Goal: Task Accomplishment & Management: Complete application form

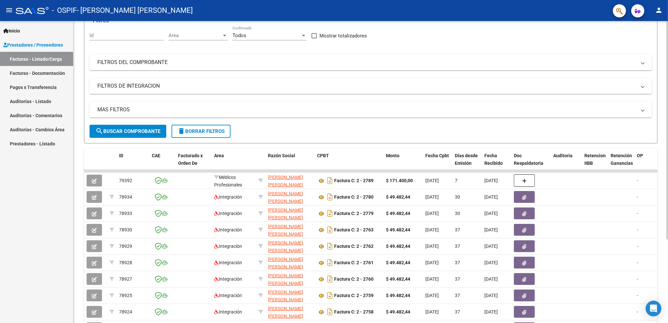
click at [668, 189] on html "menu - OSPIF - [PERSON_NAME] [PERSON_NAME] person Inicio Instructivos Contacto …" at bounding box center [334, 161] width 668 height 323
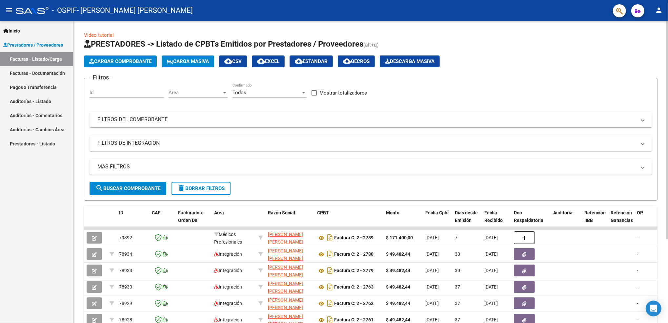
click at [668, 79] on html "menu - OSPIF - [PERSON_NAME] [PERSON_NAME] person Inicio Instructivos Contacto …" at bounding box center [334, 161] width 668 height 323
click at [115, 65] on button "Cargar Comprobante" at bounding box center [120, 61] width 73 height 12
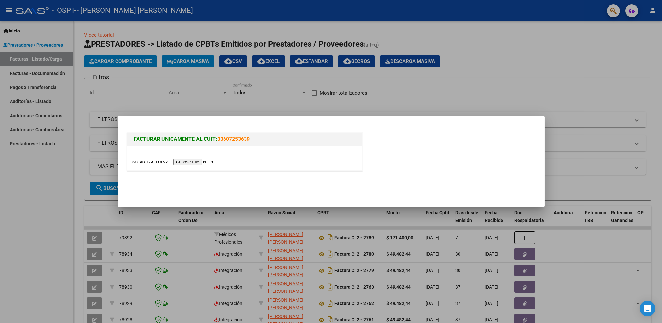
click at [196, 160] on input "file" at bounding box center [173, 161] width 83 height 7
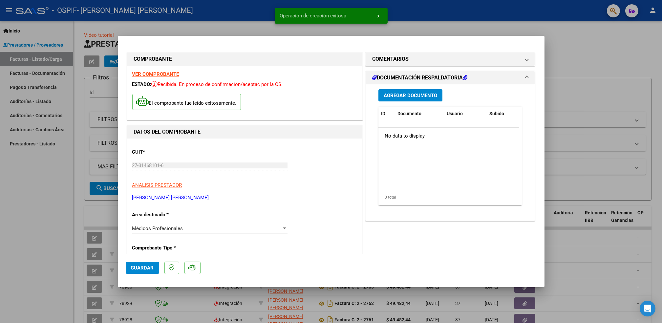
click at [281, 226] on div at bounding box center [284, 228] width 6 height 5
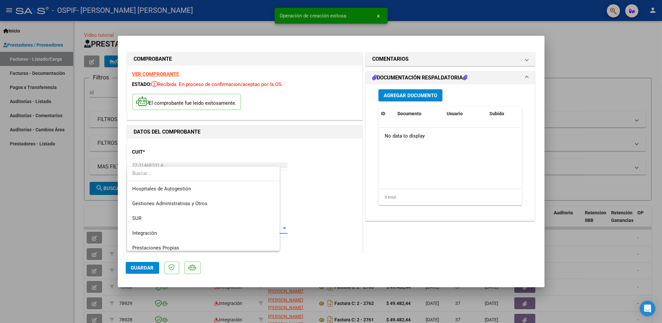
scroll to position [34, 0]
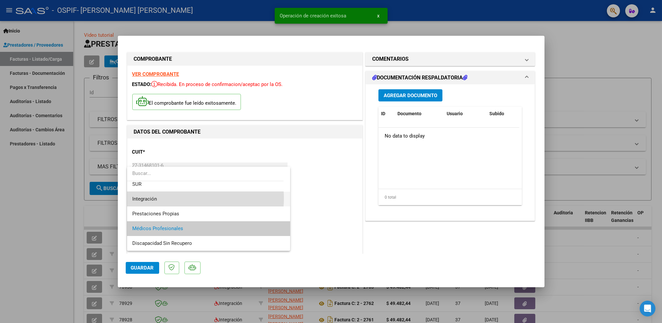
click at [184, 198] on span "Integración" at bounding box center [208, 199] width 153 height 15
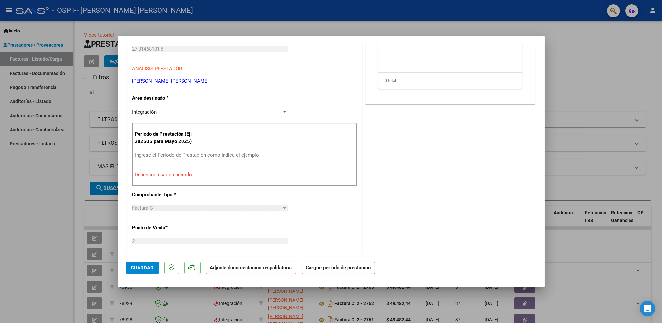
scroll to position [96, 0]
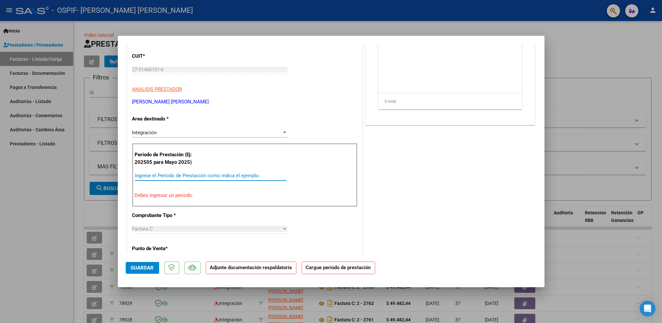
click at [235, 177] on input "Ingrese el Período de Prestación como indica el ejemplo" at bounding box center [211, 176] width 152 height 6
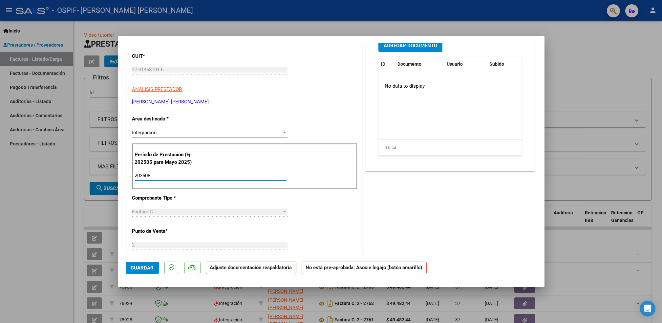
type input "202508"
click at [144, 266] on span "Guardar" at bounding box center [142, 268] width 23 height 6
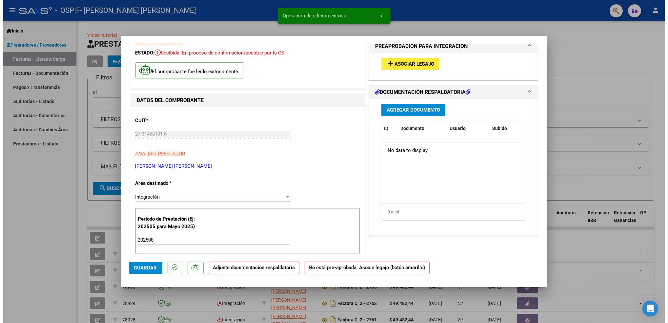
scroll to position [0, 0]
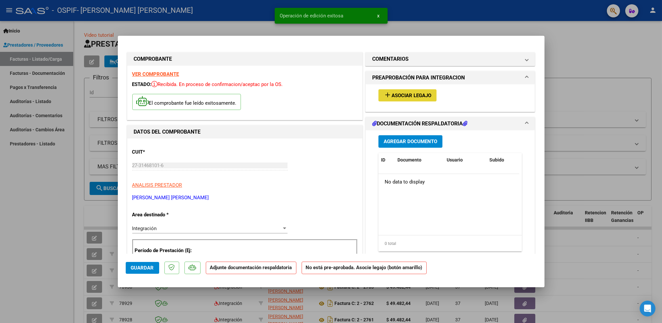
click at [411, 97] on span "Asociar Legajo" at bounding box center [411, 96] width 40 height 6
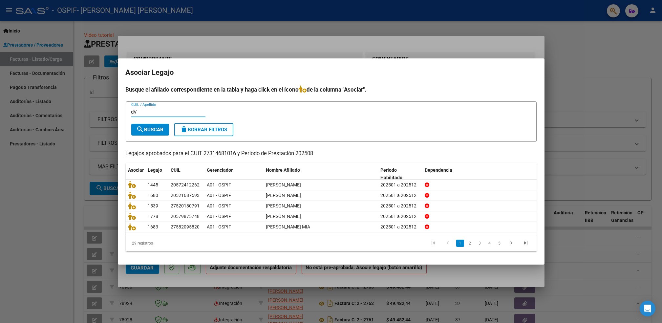
type input "d"
type input "[PERSON_NAME]"
click at [161, 129] on span "search Buscar" at bounding box center [149, 130] width 27 height 6
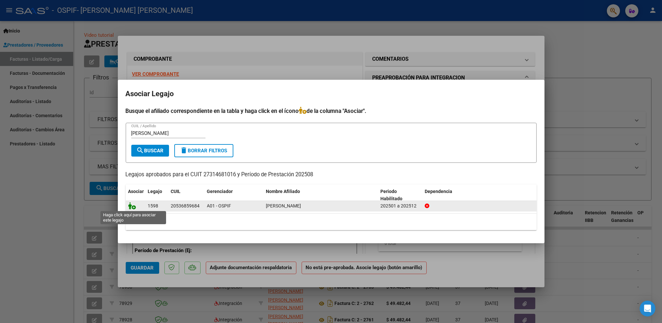
click at [132, 206] on icon at bounding box center [132, 205] width 8 height 7
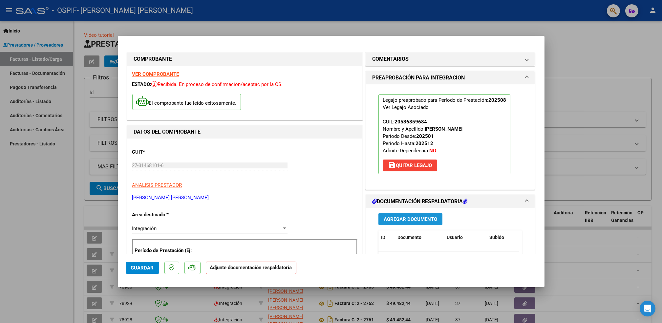
click at [411, 216] on span "Agregar Documento" at bounding box center [410, 219] width 53 height 6
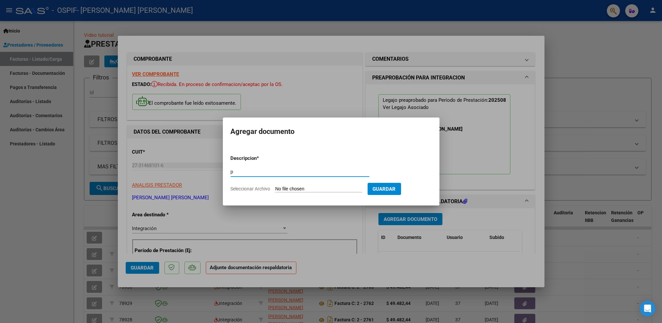
type input "p"
click at [301, 187] on input "Seleccionar Archivo" at bounding box center [318, 189] width 87 height 6
type input "C:\fakepath\[PERSON_NAME].png"
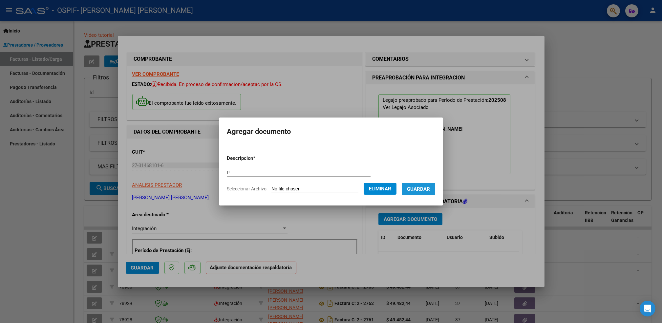
click at [416, 187] on span "Guardar" at bounding box center [418, 189] width 23 height 6
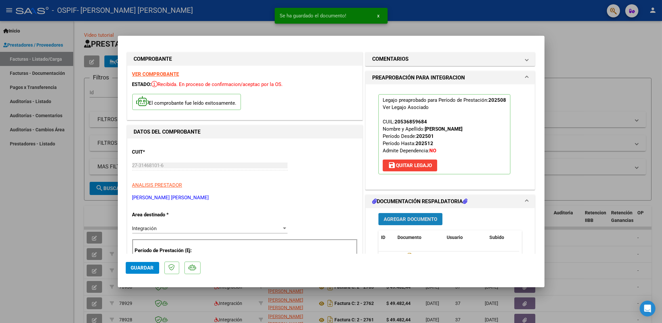
click at [411, 220] on span "Agregar Documento" at bounding box center [410, 219] width 53 height 6
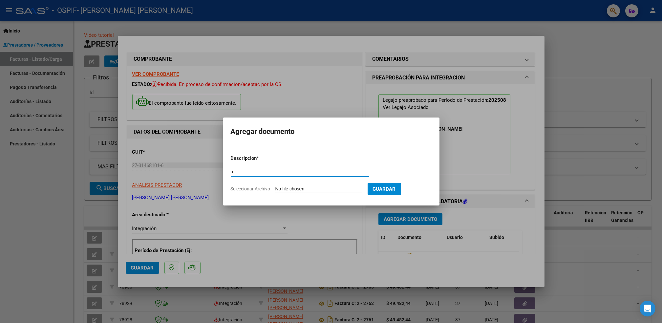
type input "a"
click at [302, 186] on input "Seleccionar Archivo" at bounding box center [318, 189] width 87 height 6
type input "C:\fakepath\Asistencia (62)_1.pdf"
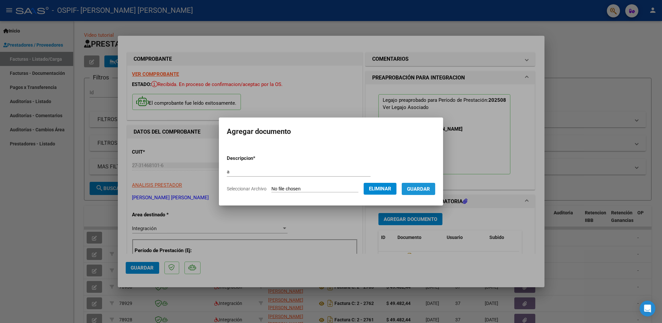
click at [418, 187] on span "Guardar" at bounding box center [418, 189] width 23 height 6
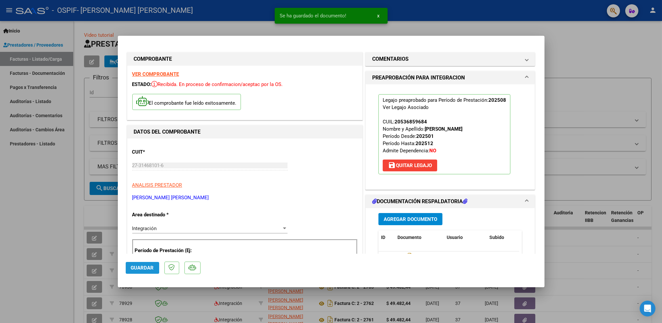
click at [141, 265] on span "Guardar" at bounding box center [142, 268] width 23 height 6
click at [613, 125] on div at bounding box center [331, 161] width 662 height 323
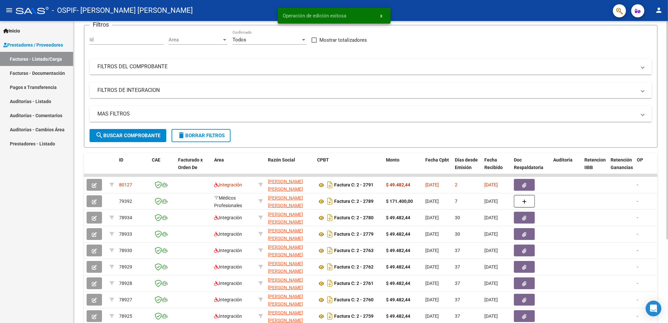
click at [668, 112] on html "menu - OSPIF - [PERSON_NAME] [PERSON_NAME] person Inicio Instructivos Contacto …" at bounding box center [334, 161] width 668 height 323
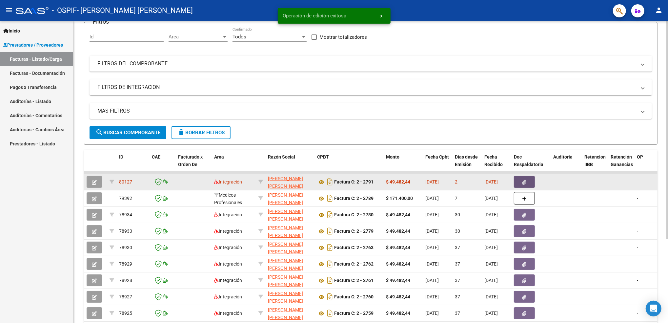
click at [527, 181] on icon "button" at bounding box center [525, 182] width 4 height 5
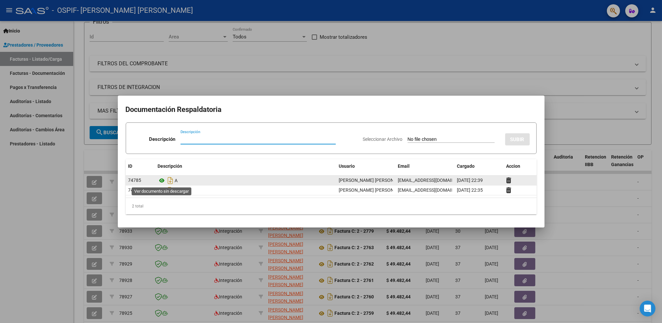
click at [161, 179] on icon at bounding box center [162, 181] width 9 height 8
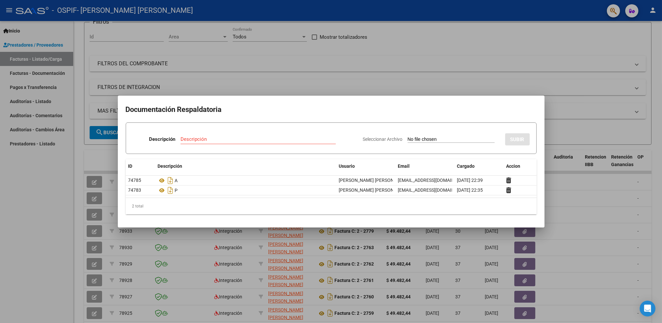
click at [63, 183] on div at bounding box center [331, 161] width 662 height 323
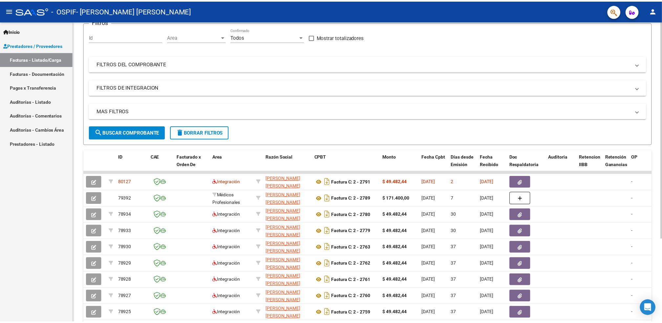
scroll to position [0, 0]
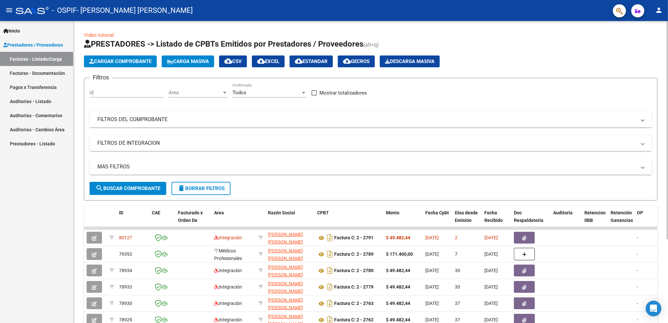
click at [665, 44] on div "Video tutorial PRESTADORES -> Listado de CPBTs Emitidos por Prestadores / Prove…" at bounding box center [371, 227] width 596 height 412
click at [140, 63] on span "Cargar Comprobante" at bounding box center [120, 61] width 62 height 6
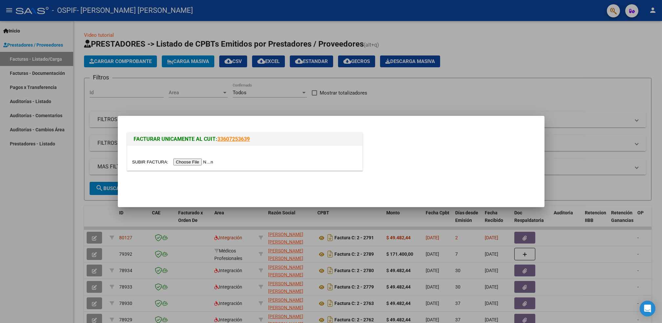
click at [181, 163] on input "file" at bounding box center [173, 161] width 83 height 7
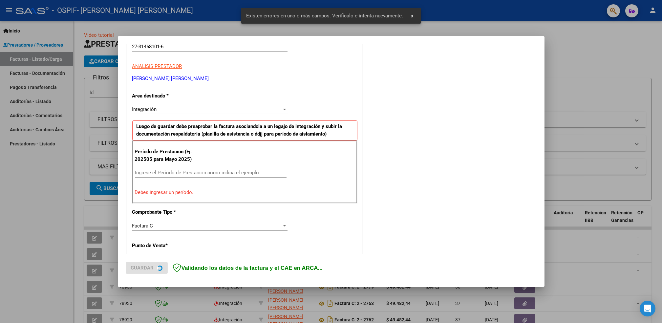
scroll to position [123, 0]
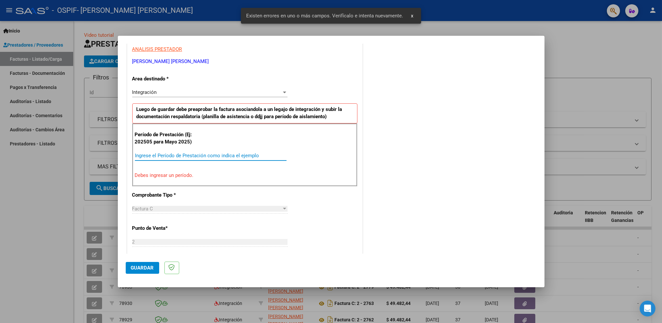
click at [190, 153] on input "Ingrese el Período de Prestación como indica el ejemplo" at bounding box center [211, 156] width 152 height 6
type input "1"
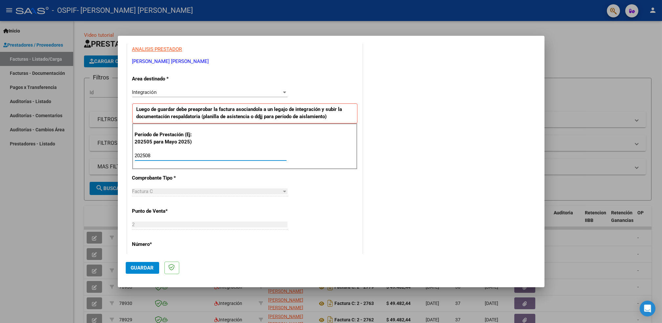
type input "202508"
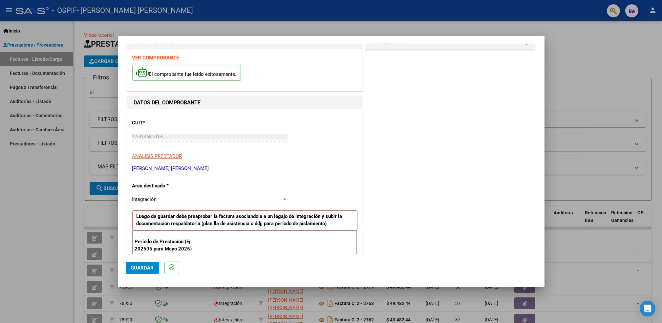
scroll to position [0, 0]
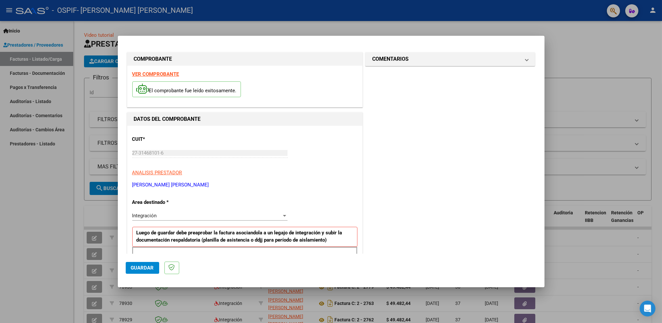
click at [153, 74] on strong "VER COMPROBANTE" at bounding box center [155, 74] width 47 height 6
drag, startPoint x: 140, startPoint y: 274, endPoint x: 138, endPoint y: 270, distance: 4.5
click at [138, 270] on mat-dialog-actions "Guardar" at bounding box center [331, 267] width 411 height 26
click at [138, 270] on span "Guardar" at bounding box center [142, 268] width 23 height 6
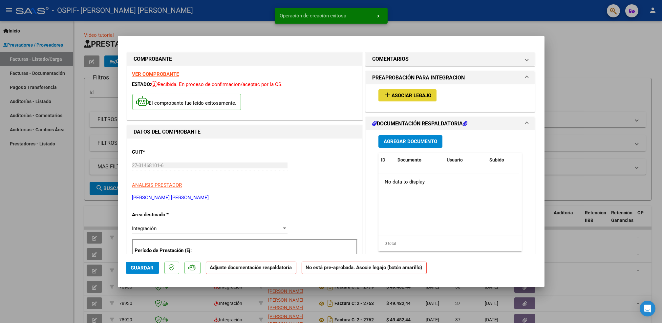
click at [410, 98] on button "add Asociar Legajo" at bounding box center [407, 95] width 58 height 12
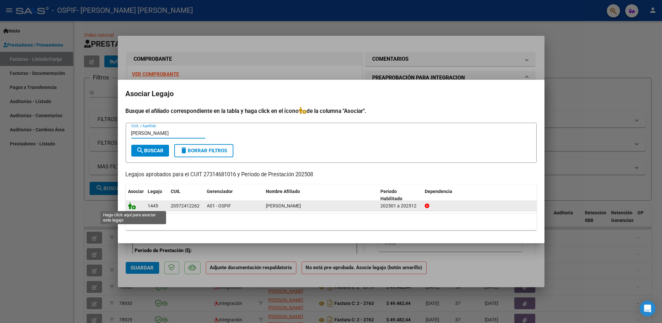
type input "[PERSON_NAME]"
click at [130, 206] on icon at bounding box center [132, 205] width 8 height 7
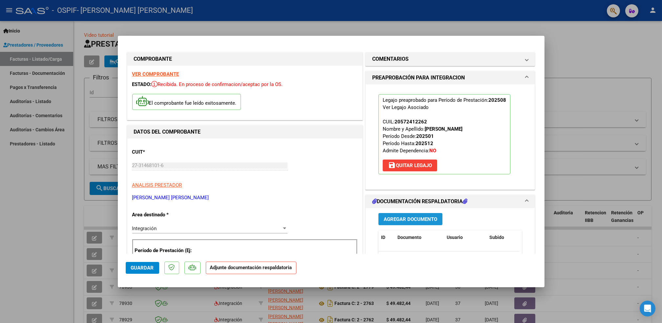
click at [405, 218] on span "Agregar Documento" at bounding box center [410, 219] width 53 height 6
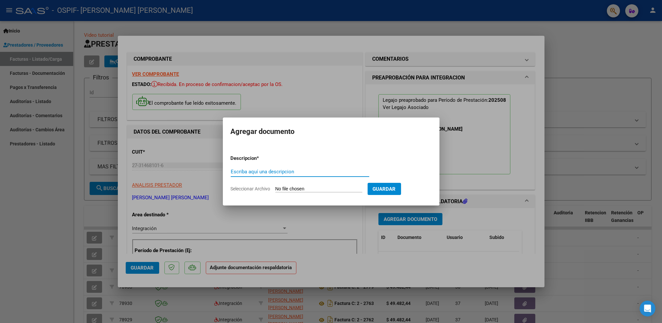
type input "a"
type input "p"
click at [299, 189] on input "Seleccionar Archivo" at bounding box center [318, 189] width 87 height 6
type input "C:\fakepath\[PERSON_NAME].png"
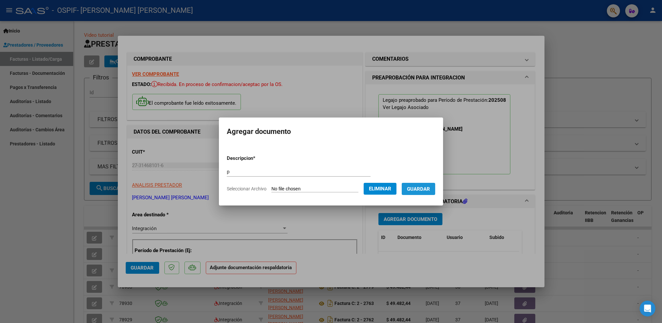
click at [419, 188] on span "Guardar" at bounding box center [418, 189] width 23 height 6
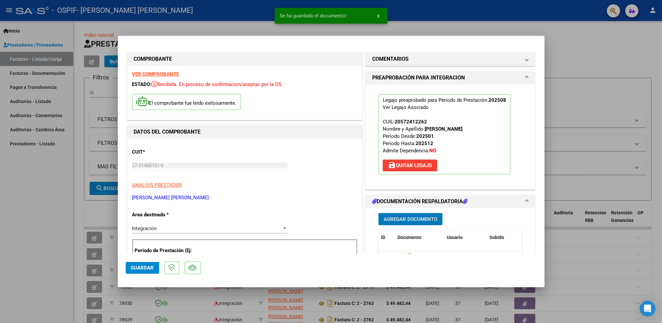
click at [405, 220] on span "Agregar Documento" at bounding box center [410, 219] width 53 height 6
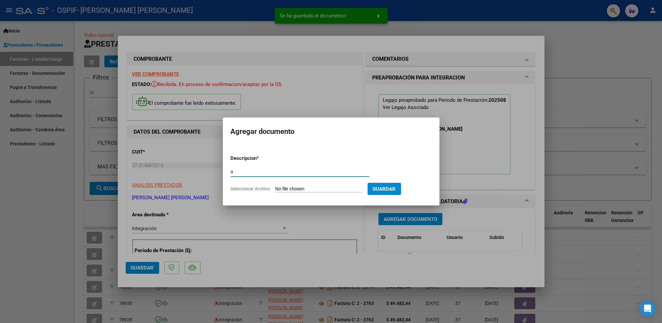
type input "a"
click at [331, 189] on input "Seleccionar Archivo" at bounding box center [318, 189] width 87 height 6
